Goal: Find specific page/section: Find specific page/section

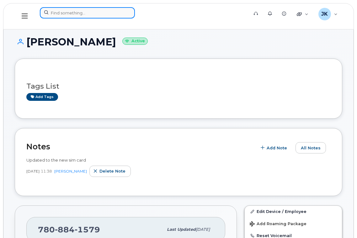
click at [77, 14] on input at bounding box center [87, 12] width 95 height 11
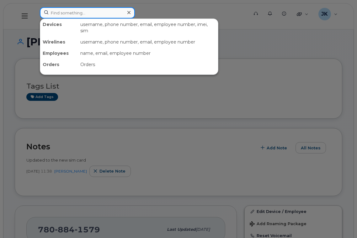
paste input "[PERSON_NAME]"
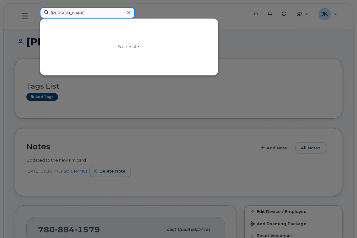
click at [79, 14] on input "[PERSON_NAME]" at bounding box center [87, 12] width 95 height 11
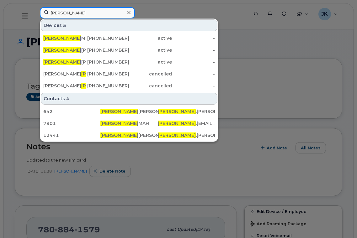
drag, startPoint x: 83, startPoint y: 13, endPoint x: 3, endPoint y: 13, distance: 79.6
click at [35, 13] on div "[PERSON_NAME] 5 [PERSON_NAME] [PHONE_NUMBER] active - [PERSON_NAME] [PHONE_NUMB…" at bounding box center [142, 16] width 214 height 18
paste input "[PERSON_NAME]"
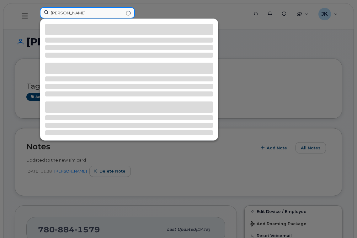
click at [61, 13] on input "[PERSON_NAME]" at bounding box center [87, 12] width 95 height 11
type input "[PERSON_NAME]"
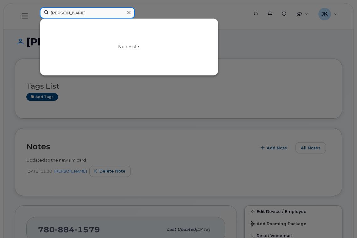
drag, startPoint x: 74, startPoint y: 14, endPoint x: 48, endPoint y: 14, distance: 26.0
click at [48, 14] on input "[PERSON_NAME]" at bounding box center [87, 12] width 95 height 11
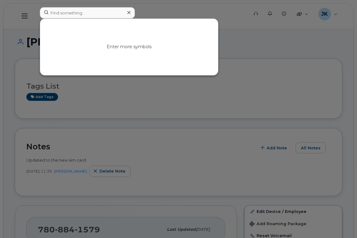
drag, startPoint x: 165, startPoint y: 10, endPoint x: 188, endPoint y: 11, distance: 23.5
click at [192, 11] on div at bounding box center [178, 119] width 357 height 238
